Goal: Find specific page/section: Find specific page/section

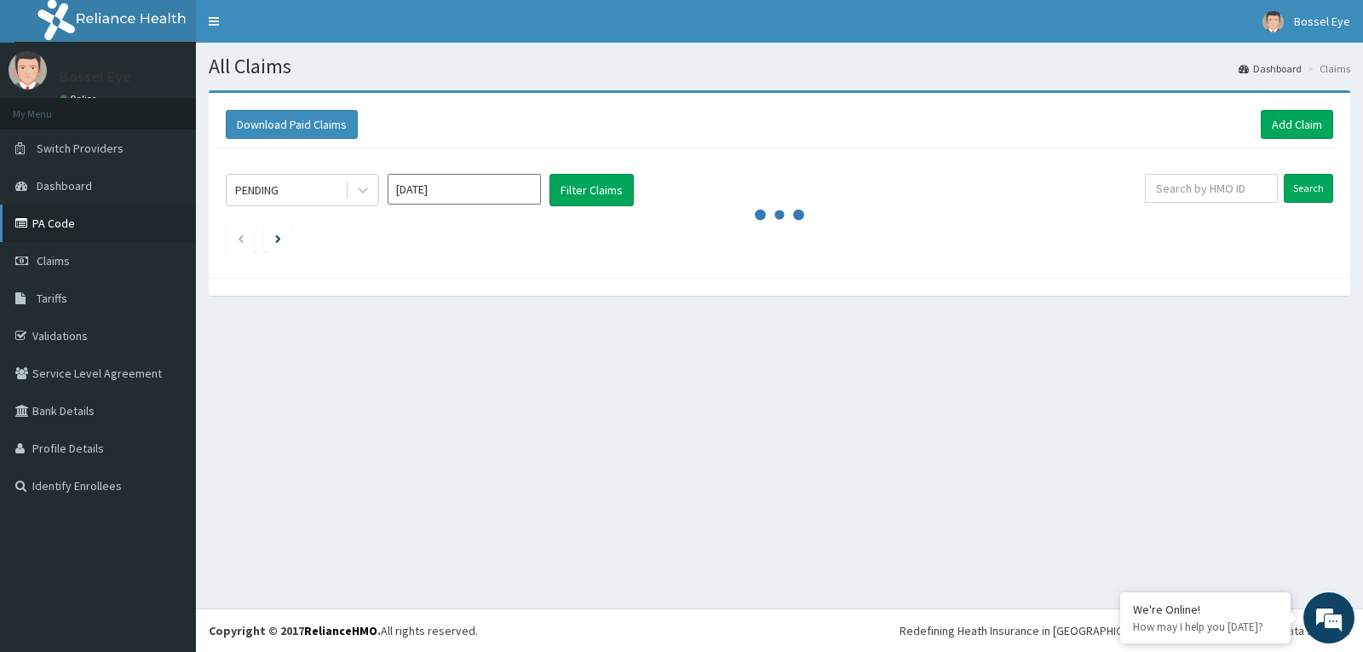
click at [53, 224] on link "PA Code" at bounding box center [98, 222] width 196 height 37
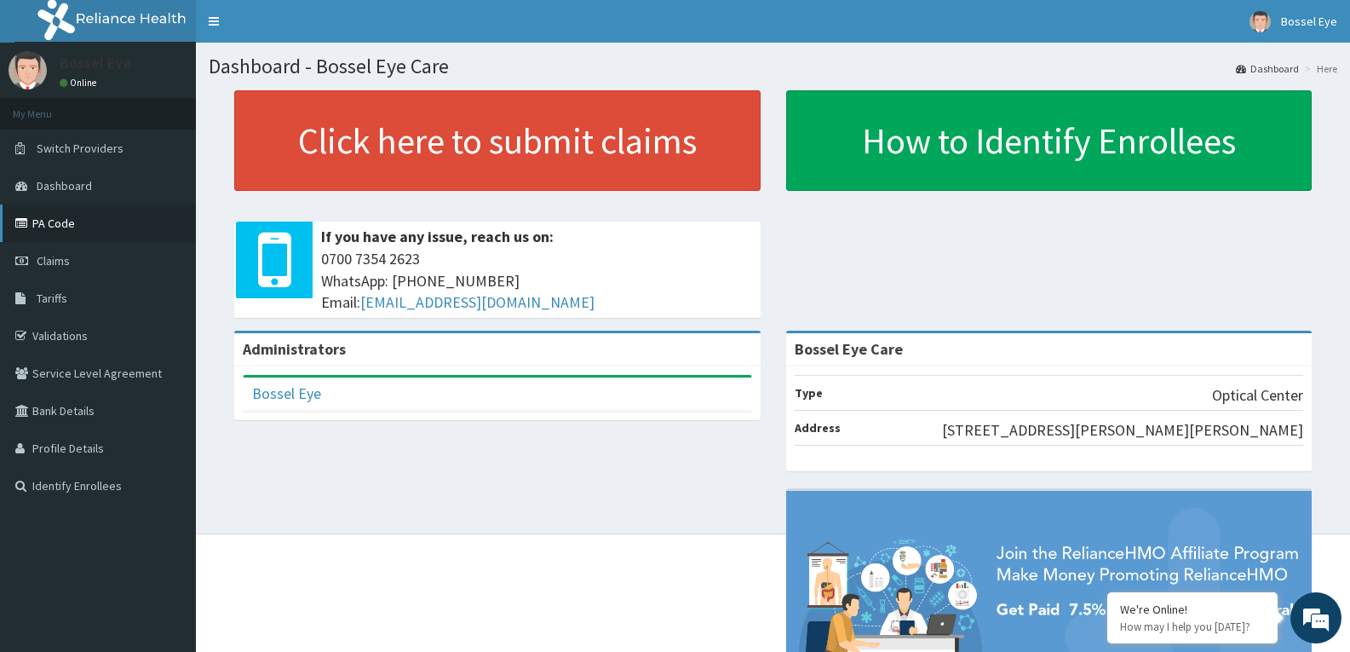
click at [66, 224] on link "PA Code" at bounding box center [98, 222] width 196 height 37
